Goal: Information Seeking & Learning: Find specific fact

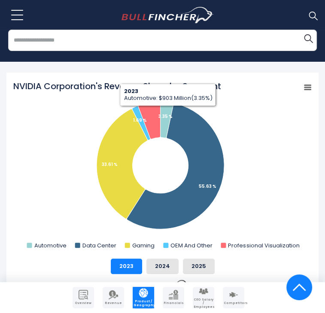
scroll to position [290, 0]
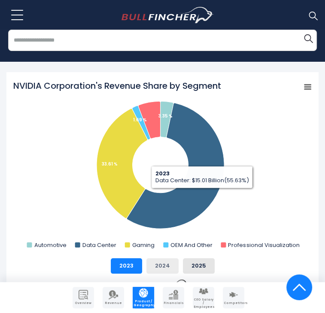
click at [159, 258] on button "2024" at bounding box center [162, 265] width 32 height 15
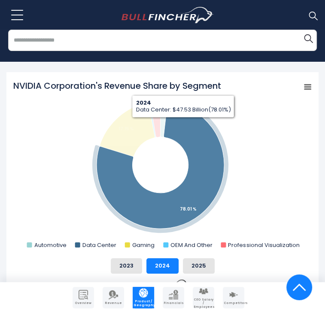
click at [183, 104] on icon "NVIDIA Corporation's Revenue Share by Segment" at bounding box center [159, 165] width 127 height 127
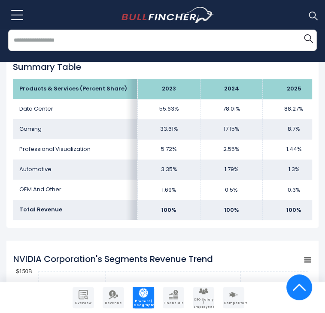
scroll to position [618, 0]
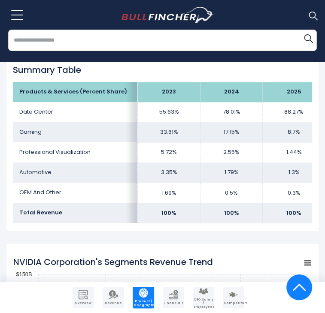
click at [109, 142] on td "Professional Visualization" at bounding box center [75, 152] width 125 height 20
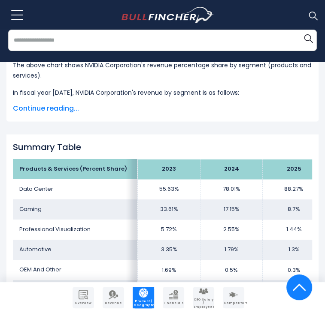
scroll to position [543, 0]
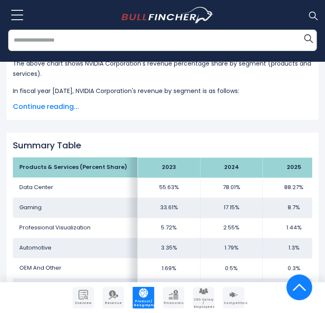
click at [227, 177] on td "78.01%" at bounding box center [231, 187] width 62 height 20
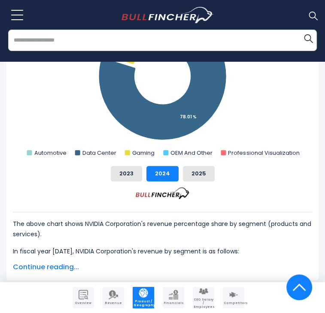
scroll to position [385, 0]
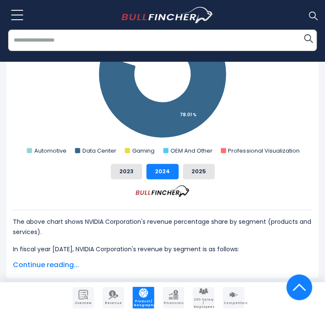
click at [50, 260] on span "Continue reading..." at bounding box center [162, 265] width 299 height 10
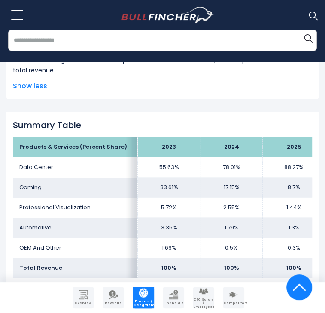
scroll to position [693, 0]
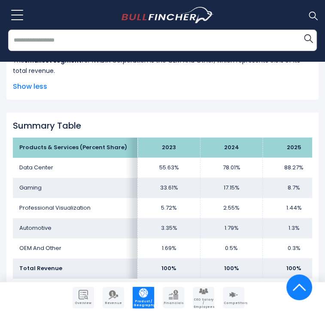
click at [228, 177] on td "17.15%" at bounding box center [231, 187] width 62 height 20
click at [231, 177] on td "17.15%" at bounding box center [231, 187] width 62 height 20
drag, startPoint x: 234, startPoint y: 149, endPoint x: 213, endPoint y: 148, distance: 21.0
click at [213, 177] on td "17.15%" at bounding box center [231, 187] width 62 height 20
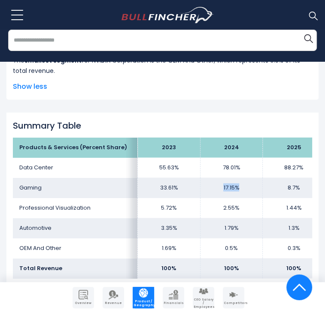
copy td "17.15%"
drag, startPoint x: 216, startPoint y: 172, endPoint x: 237, endPoint y: 171, distance: 20.6
click at [237, 198] on td "2.55%" at bounding box center [231, 208] width 62 height 20
copy td "2.55%"
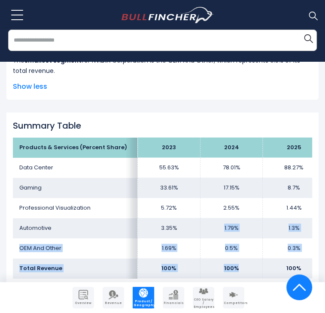
drag, startPoint x: 217, startPoint y: 189, endPoint x: 235, endPoint y: 225, distance: 40.5
click at [235, 225] on tbody "Products & Services (Percent Share) 2023 2024 2025 Data Center 55.63% 78.01% Ga…" at bounding box center [169, 207] width 312 height 141
click at [306, 238] on td "0.3%" at bounding box center [293, 248] width 62 height 20
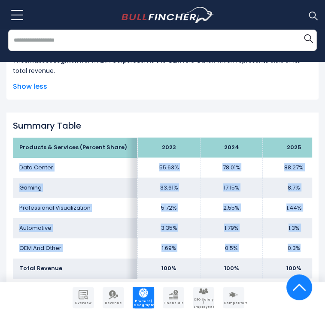
drag, startPoint x: 306, startPoint y: 210, endPoint x: 48, endPoint y: 126, distance: 271.7
click at [48, 137] on tbody "Products & Services (Percent Share) 2023 2024 2025 Data Center 55.63% 78.01% Ga…" at bounding box center [169, 207] width 312 height 141
copy tbody "Data Center 55.63% 78.01% 88.27% Gaming 33.61% 17.15% 8.7% Professional Visuali…"
click at [201, 157] on td "78.01%" at bounding box center [231, 167] width 62 height 20
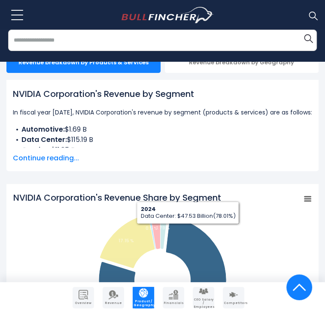
scroll to position [370, 0]
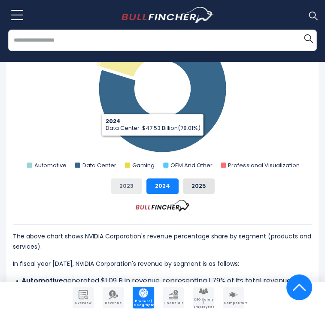
click at [129, 178] on button "2023" at bounding box center [126, 185] width 31 height 15
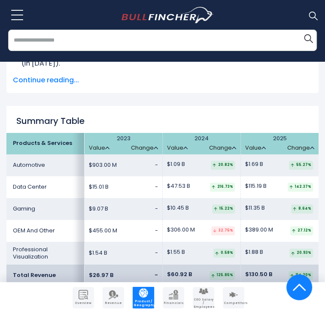
scroll to position [1554, 0]
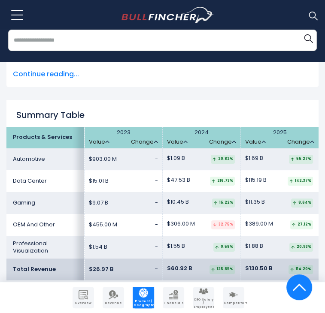
click at [180, 265] on span "$60.92 B" at bounding box center [179, 268] width 25 height 7
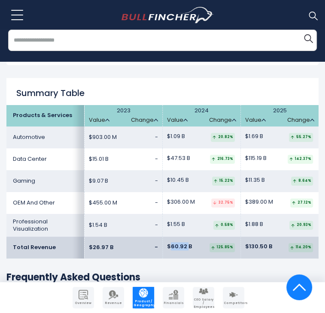
scroll to position [1577, 0]
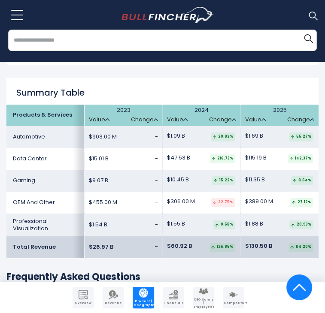
click at [183, 213] on td "$1.55 B 0.58%" at bounding box center [201, 224] width 78 height 23
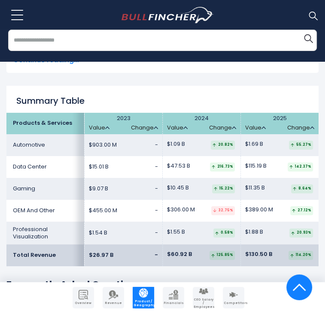
scroll to position [1569, 0]
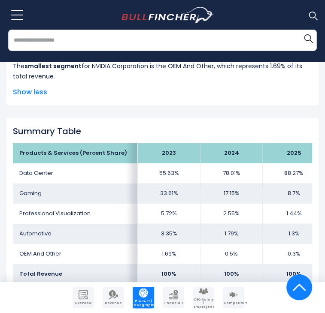
scroll to position [685, 0]
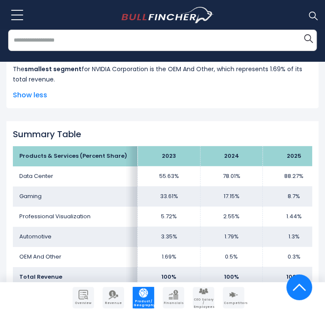
click at [224, 246] on td "0.5%" at bounding box center [231, 256] width 62 height 20
click at [226, 246] on td "0.5%" at bounding box center [231, 256] width 62 height 20
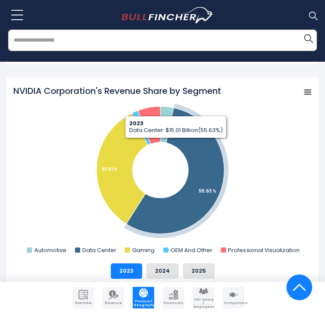
scroll to position [286, 0]
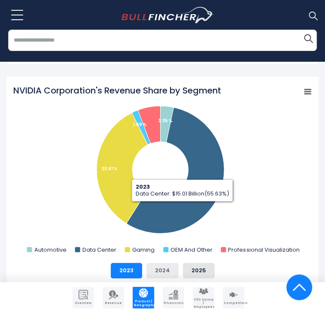
click at [166, 263] on button "2024" at bounding box center [162, 270] width 32 height 15
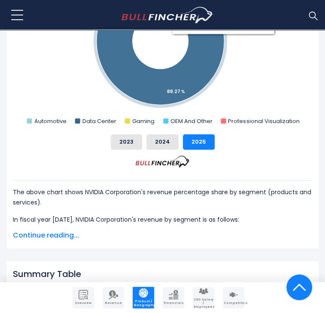
scroll to position [415, 0]
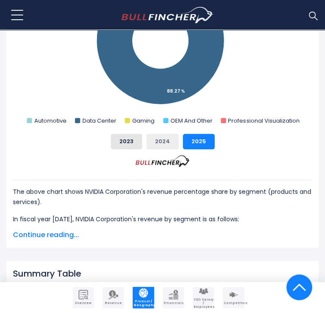
click at [167, 134] on button "2024" at bounding box center [162, 141] width 32 height 15
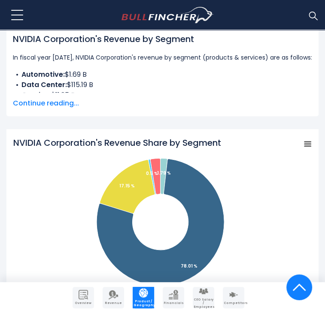
scroll to position [245, 0]
